Goal: Task Accomplishment & Management: Use online tool/utility

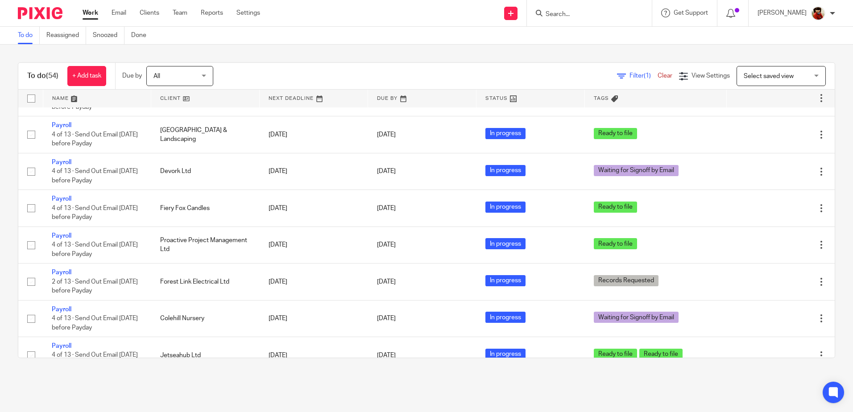
scroll to position [485, 0]
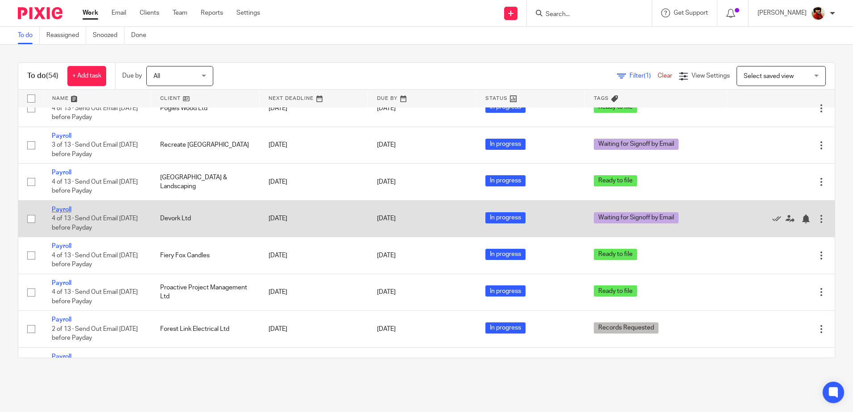
click at [56, 209] on link "Payroll" at bounding box center [62, 210] width 20 height 6
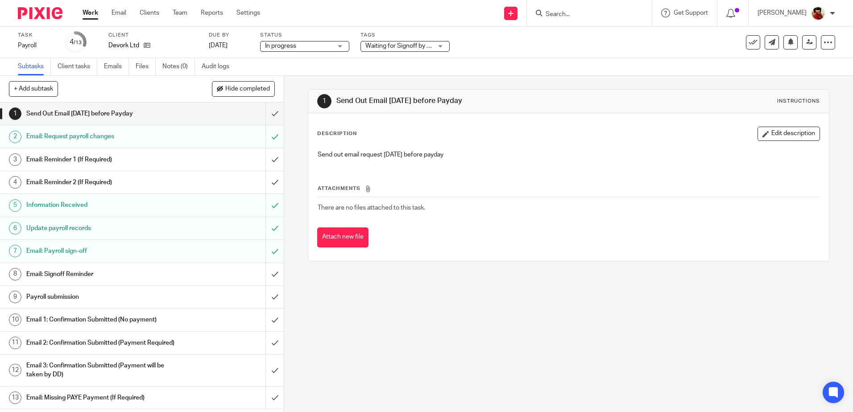
click at [442, 46] on div "Waiting for Signoff by Email" at bounding box center [405, 46] width 89 height 11
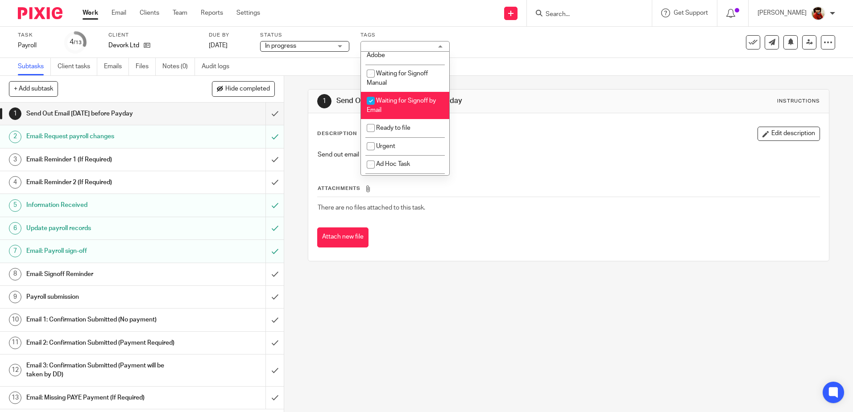
scroll to position [137, 0]
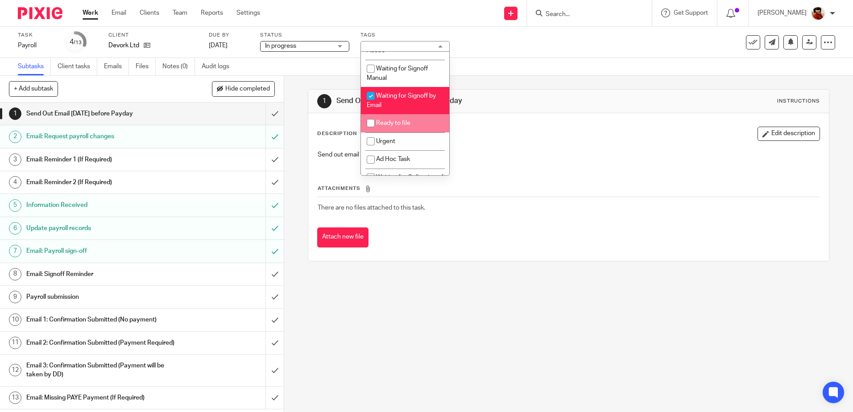
click at [373, 122] on input "checkbox" at bounding box center [370, 123] width 17 height 17
checkbox input "true"
click at [371, 97] on input "checkbox" at bounding box center [370, 95] width 17 height 17
checkbox input "false"
click at [298, 62] on div "Subtasks Client tasks Emails Files Notes (0) Audit logs" at bounding box center [426, 67] width 853 height 18
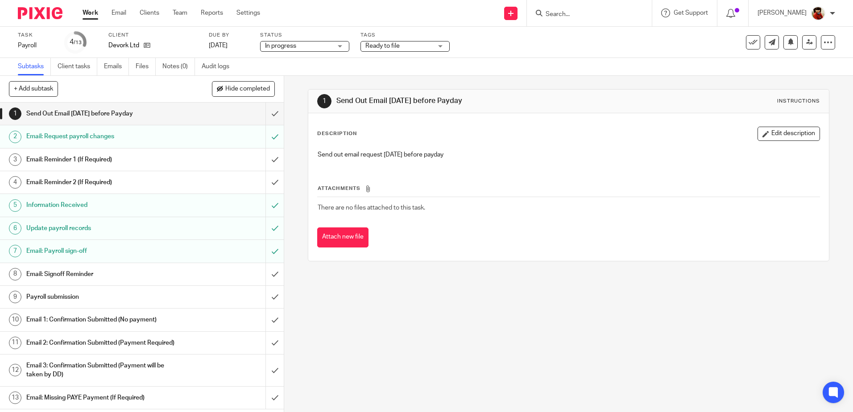
click at [89, 14] on link "Work" at bounding box center [91, 12] width 16 height 9
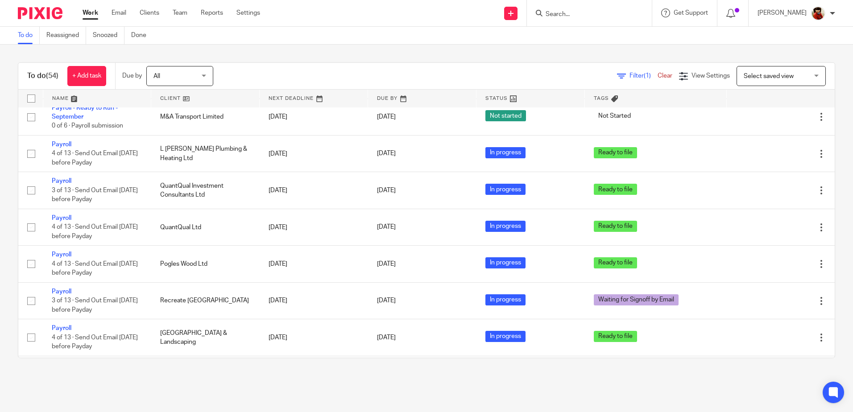
scroll to position [179, 0]
